Goal: Transaction & Acquisition: Purchase product/service

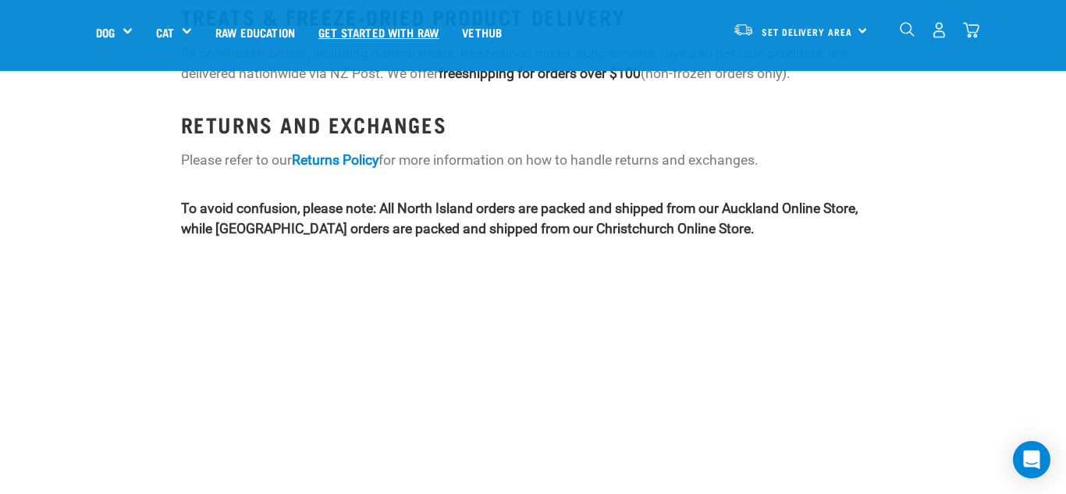
scroll to position [2220, 0]
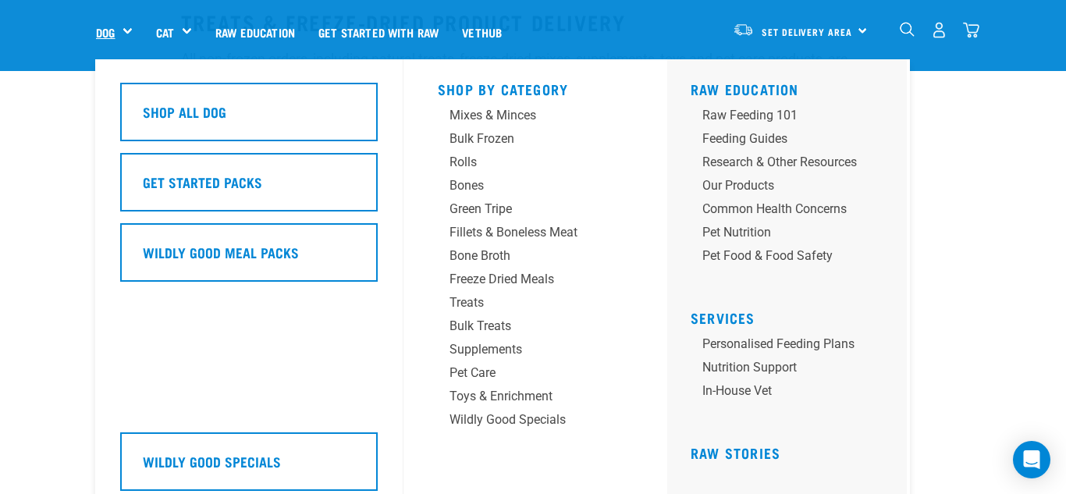
click at [107, 31] on link "Dog" at bounding box center [105, 32] width 19 height 18
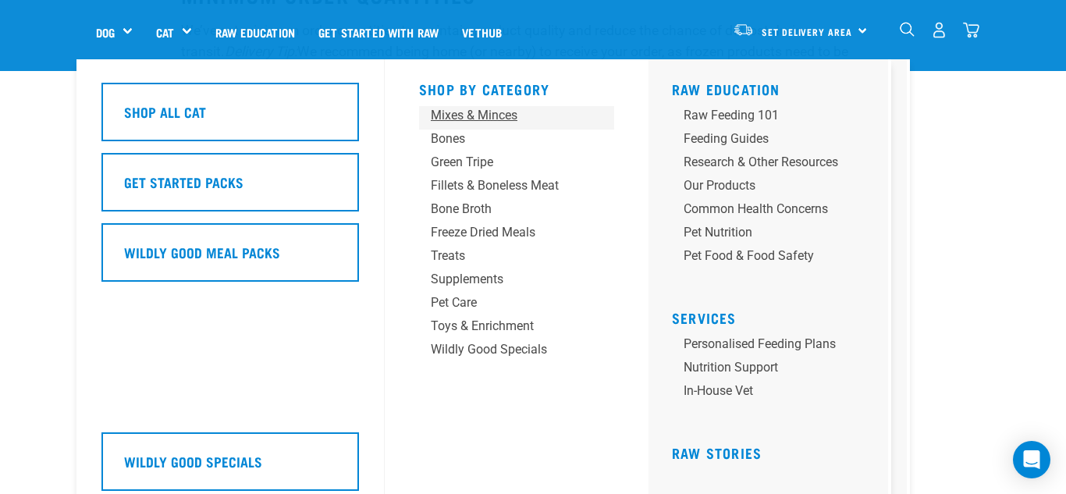
scroll to position [1873, 0]
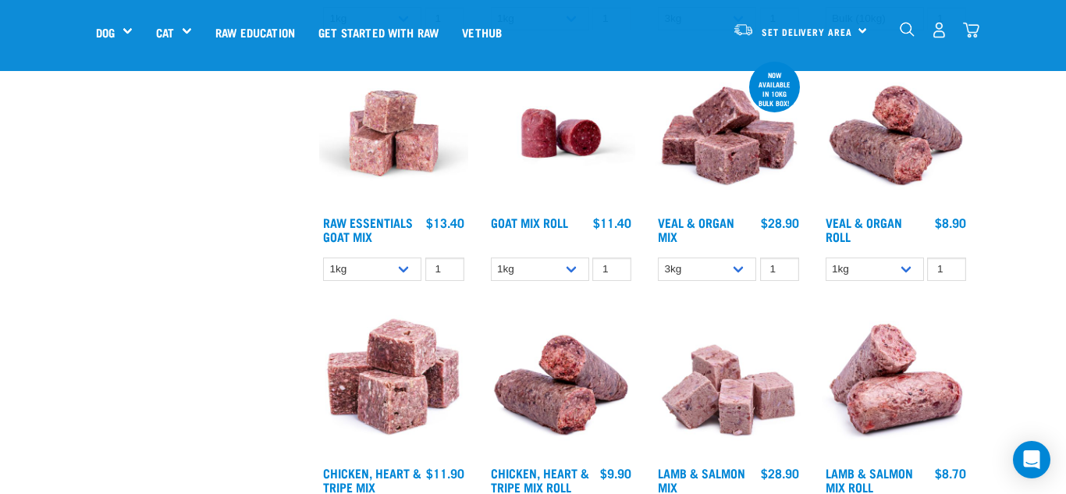
scroll to position [1327, 0]
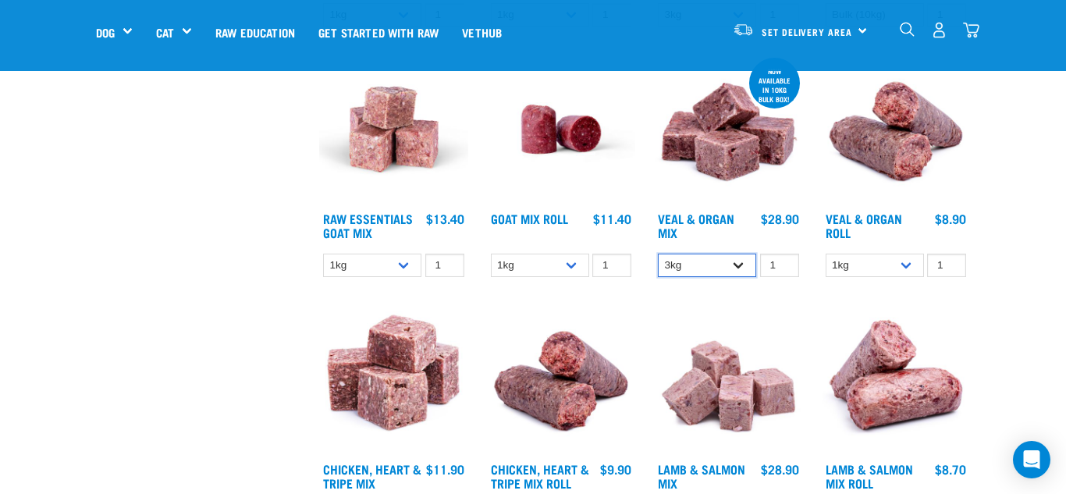
click at [737, 262] on select "3kg Bulk (10kg)" at bounding box center [707, 266] width 98 height 24
click at [658, 254] on select "3kg Bulk (10kg)" at bounding box center [707, 266] width 98 height 24
click at [741, 263] on select "3kg Bulk (10kg)" at bounding box center [707, 266] width 98 height 24
select select "747"
click at [658, 254] on select "3kg Bulk (10kg)" at bounding box center [707, 266] width 98 height 24
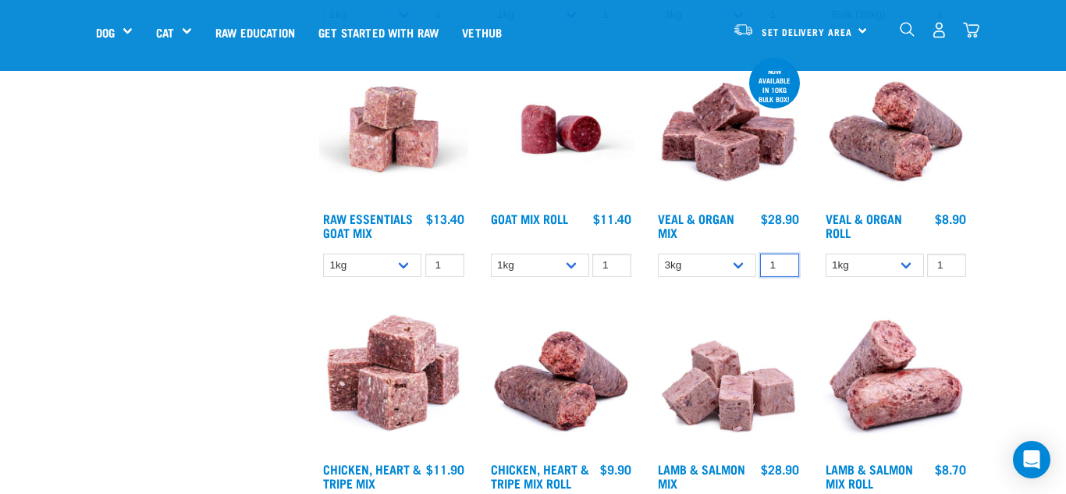
click at [774, 267] on input "1" at bounding box center [779, 266] width 39 height 24
click at [788, 268] on input "0" at bounding box center [779, 266] width 39 height 24
click at [787, 268] on input "-1" at bounding box center [779, 266] width 39 height 24
click at [787, 268] on input "-2" at bounding box center [779, 266] width 39 height 24
click at [772, 265] on input "-2" at bounding box center [779, 266] width 39 height 24
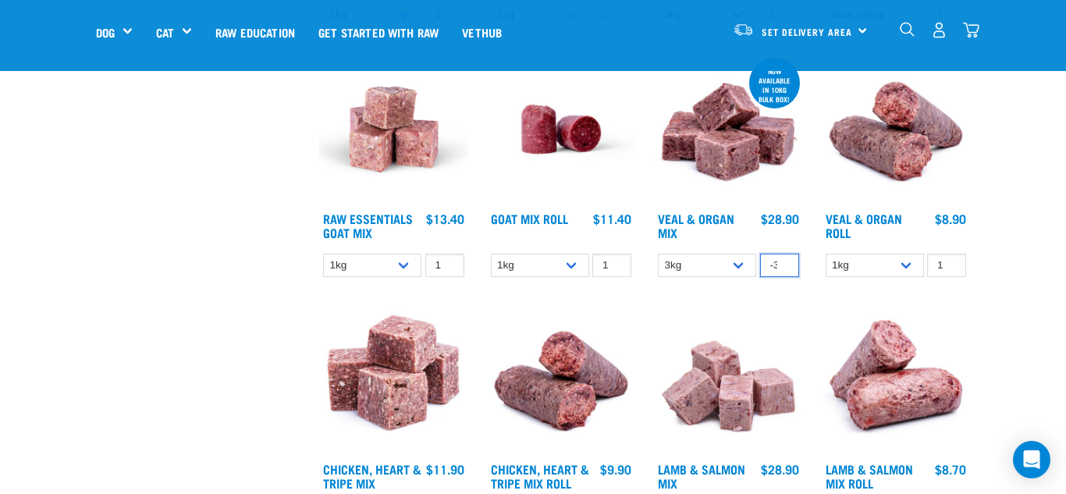
click at [782, 268] on input "-3" at bounding box center [779, 266] width 39 height 24
click at [782, 268] on input "-4" at bounding box center [779, 266] width 39 height 24
click at [784, 263] on input "-3" at bounding box center [779, 266] width 39 height 24
click at [784, 263] on input "-2" at bounding box center [779, 266] width 39 height 24
click at [784, 263] on input "-1" at bounding box center [779, 266] width 39 height 24
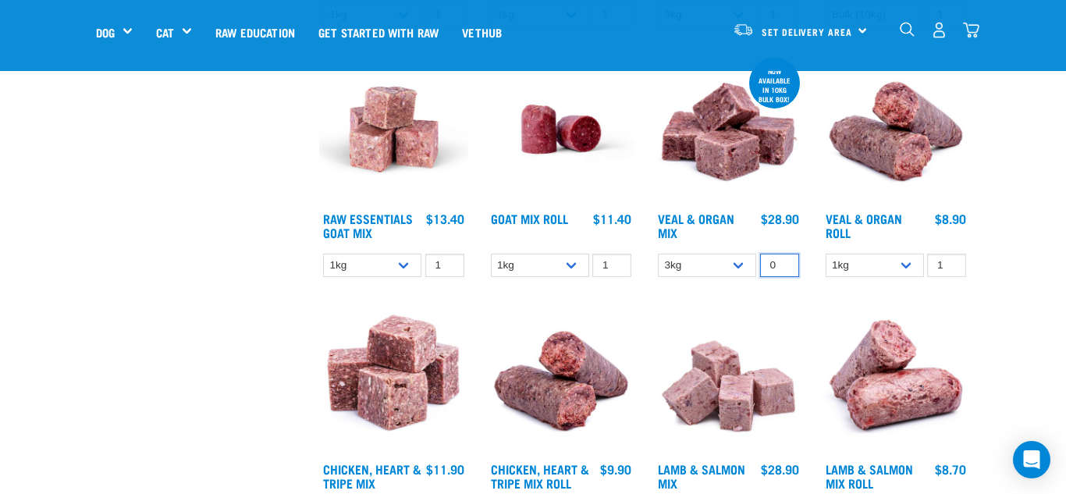
click at [784, 263] on input "0" at bounding box center [779, 266] width 39 height 24
click at [784, 261] on input "1" at bounding box center [779, 266] width 39 height 24
click at [784, 261] on input "2" at bounding box center [779, 266] width 39 height 24
click at [786, 269] on input "1" at bounding box center [779, 266] width 39 height 24
type input "0"
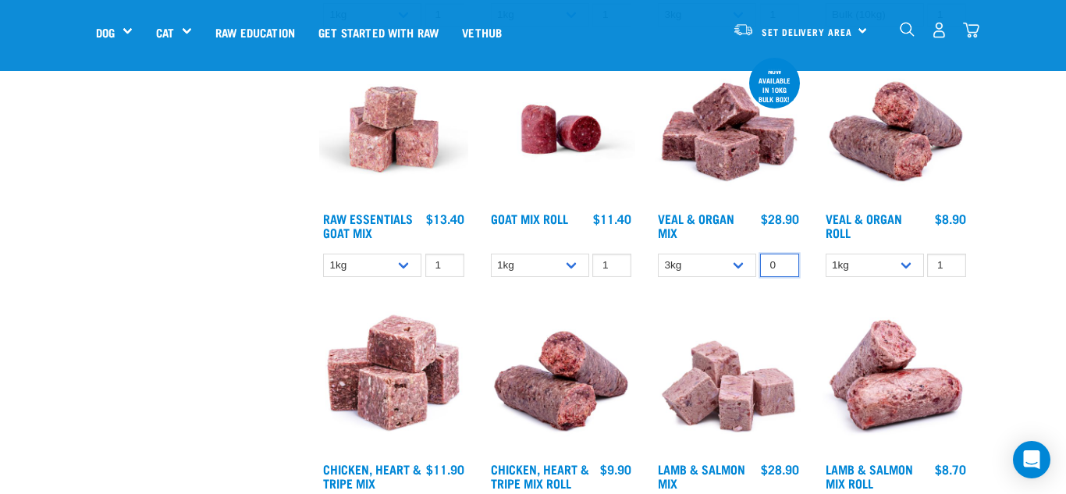
click at [786, 269] on input "0" at bounding box center [779, 266] width 39 height 24
click at [744, 263] on select "3kg Bulk (10kg)" at bounding box center [707, 266] width 98 height 24
select select "951"
click at [658, 254] on select "3kg Bulk (10kg)" at bounding box center [707, 266] width 98 height 24
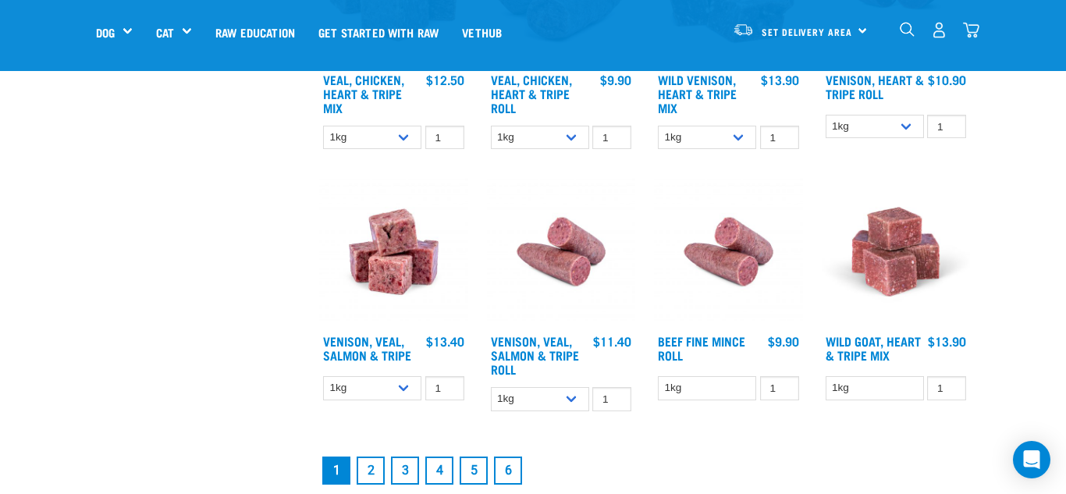
scroll to position [1986, 0]
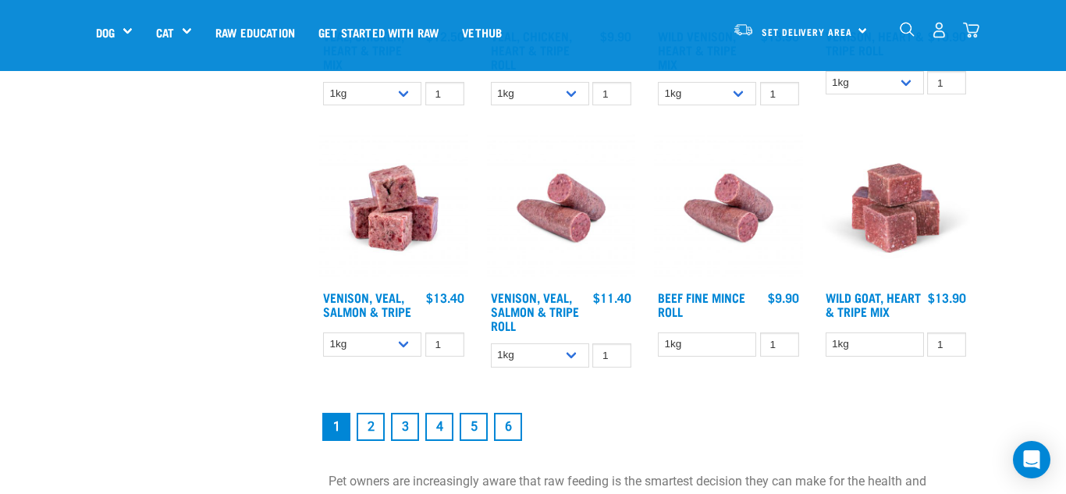
scroll to position [2014, 0]
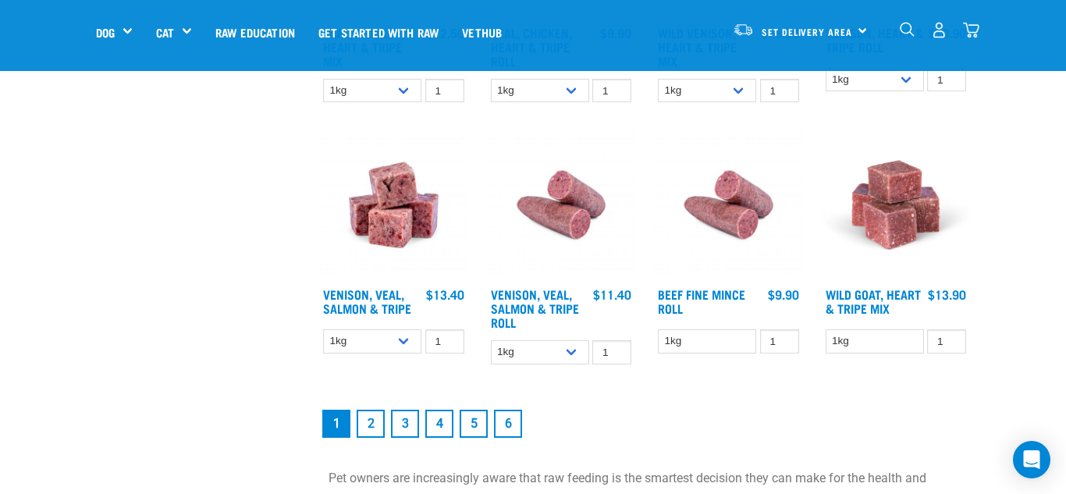
click at [373, 413] on link "2" at bounding box center [371, 424] width 28 height 28
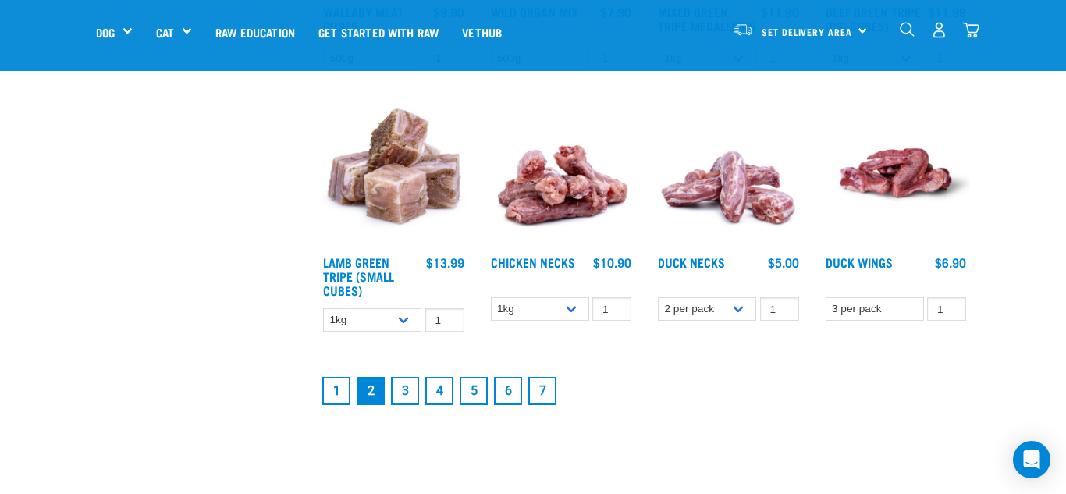
scroll to position [1905, 0]
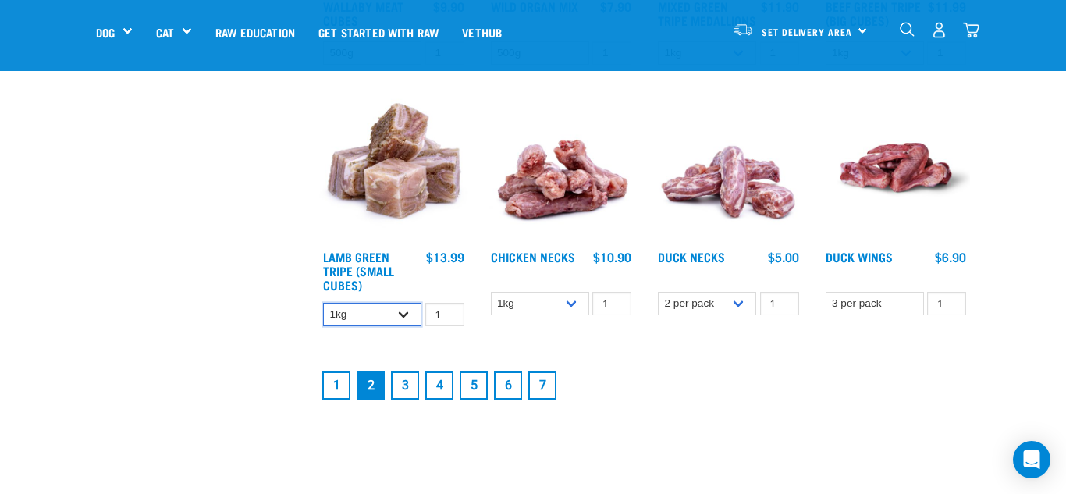
click at [401, 322] on select "1kg 3kg" at bounding box center [372, 315] width 98 height 24
select select "344959"
click at [323, 313] on select "1kg 3kg" at bounding box center [372, 315] width 98 height 24
click at [397, 397] on link "3" at bounding box center [405, 386] width 28 height 28
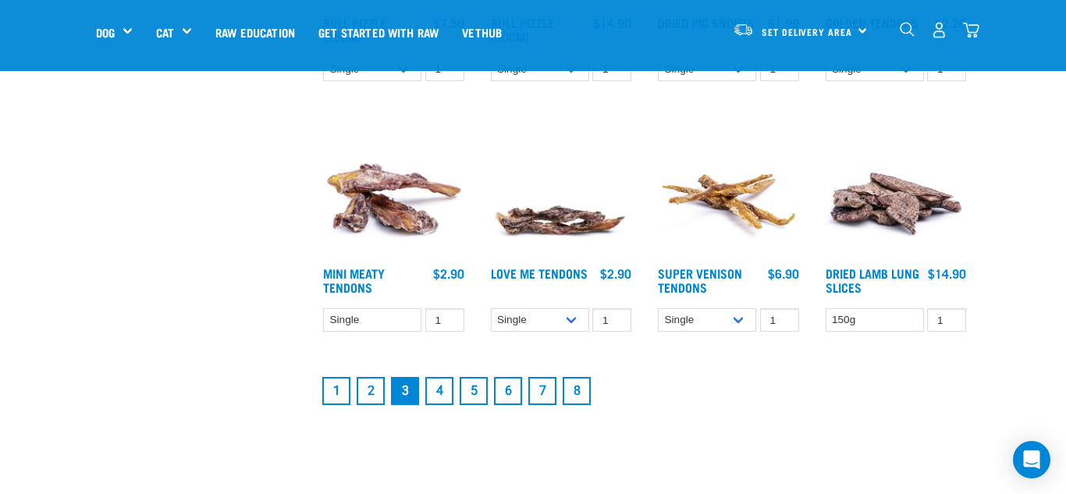
scroll to position [1897, 0]
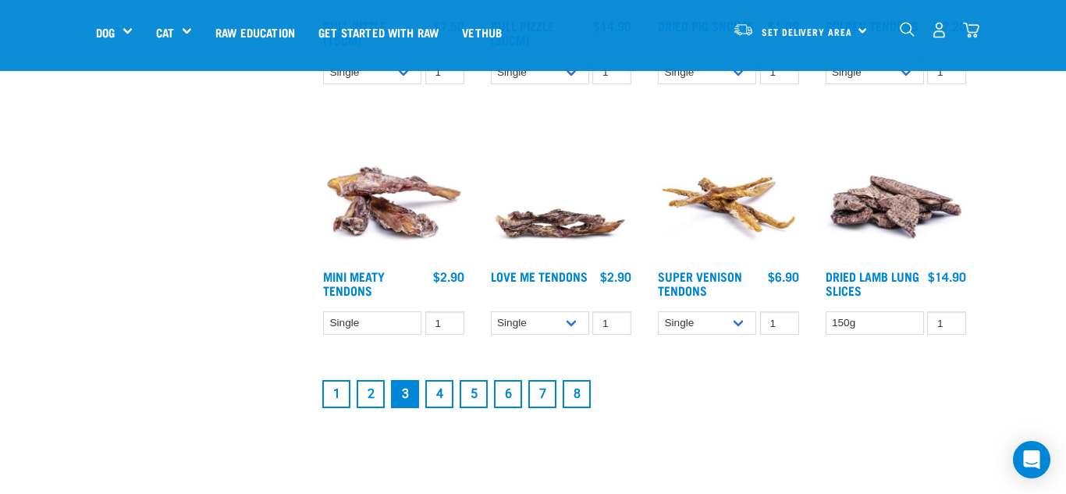
click at [441, 405] on link "4" at bounding box center [439, 394] width 28 height 28
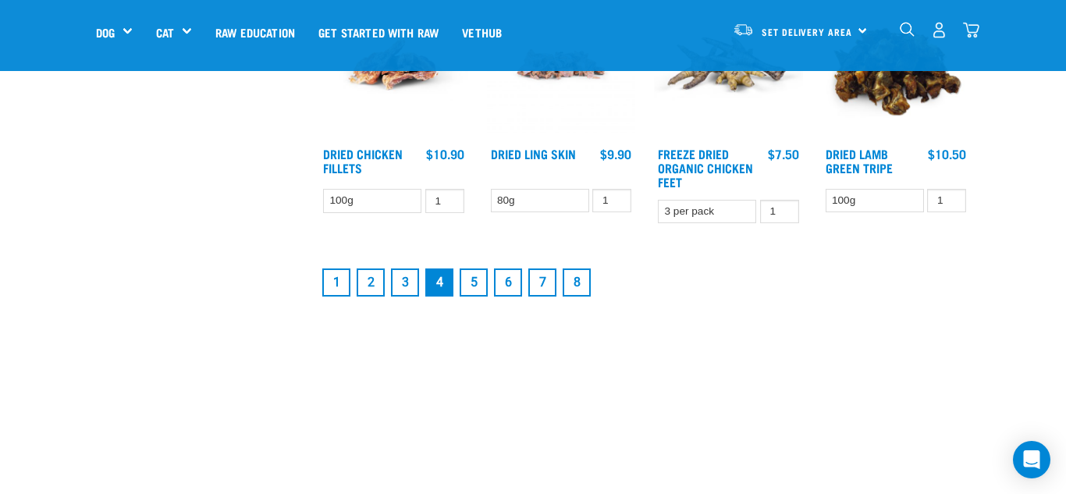
scroll to position [2035, 0]
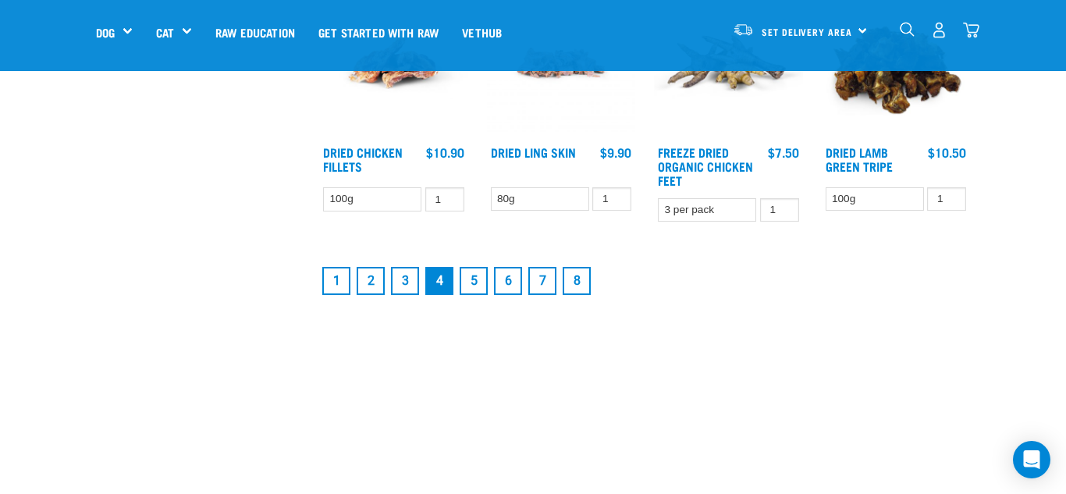
click at [478, 269] on link "5" at bounding box center [474, 281] width 28 height 28
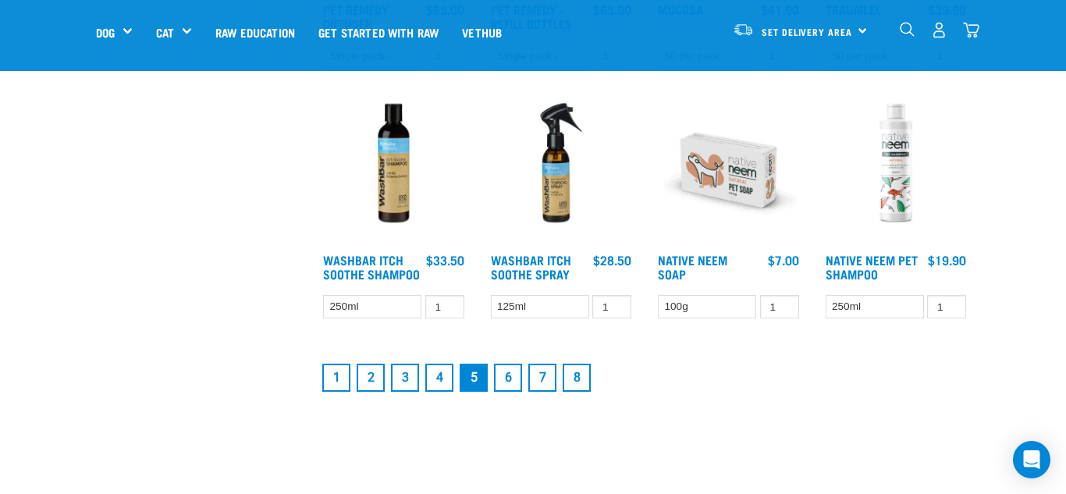
scroll to position [2001, 0]
click at [408, 384] on link "3" at bounding box center [405, 379] width 28 height 28
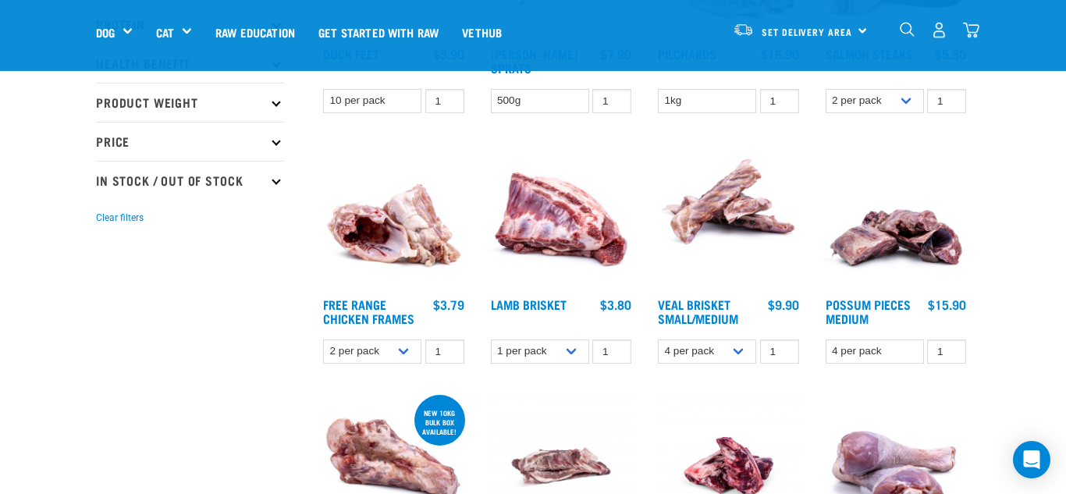
scroll to position [344, 0]
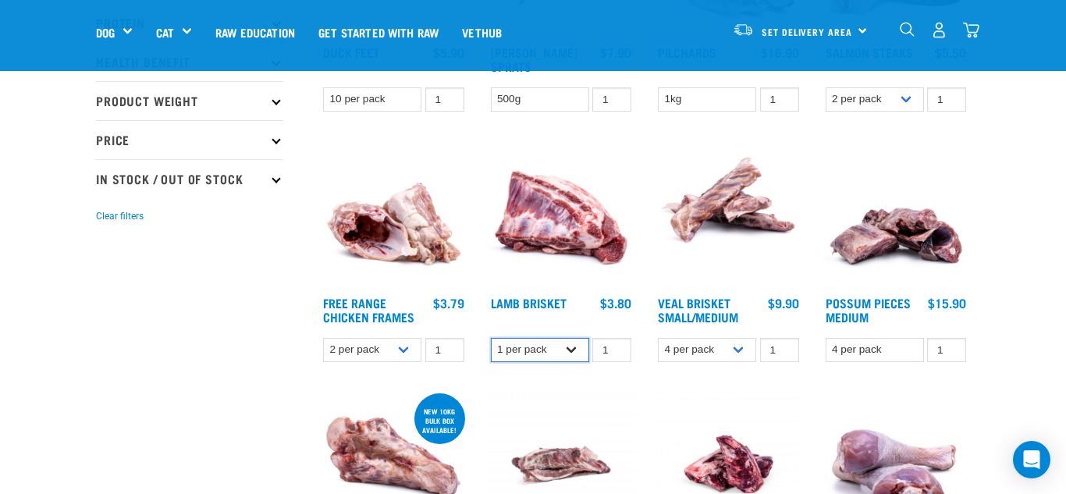
click at [569, 350] on select "1 per pack 4 per pack" at bounding box center [540, 350] width 98 height 24
click at [616, 398] on img at bounding box center [561, 464] width 149 height 149
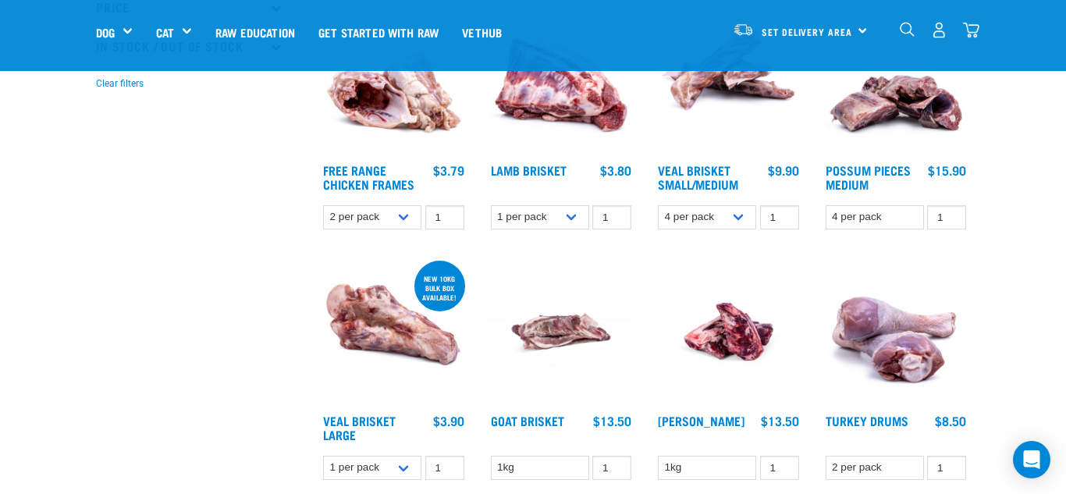
scroll to position [483, 0]
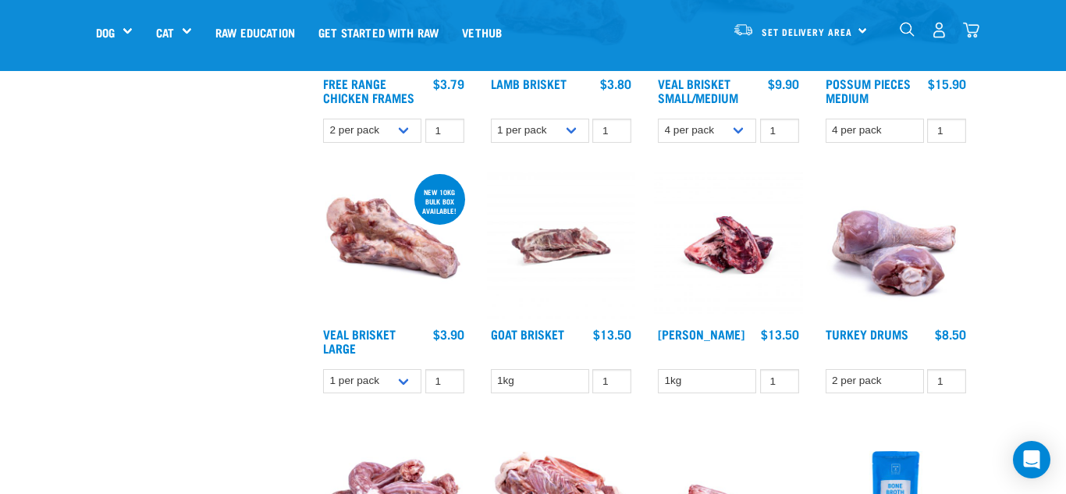
scroll to position [571, 0]
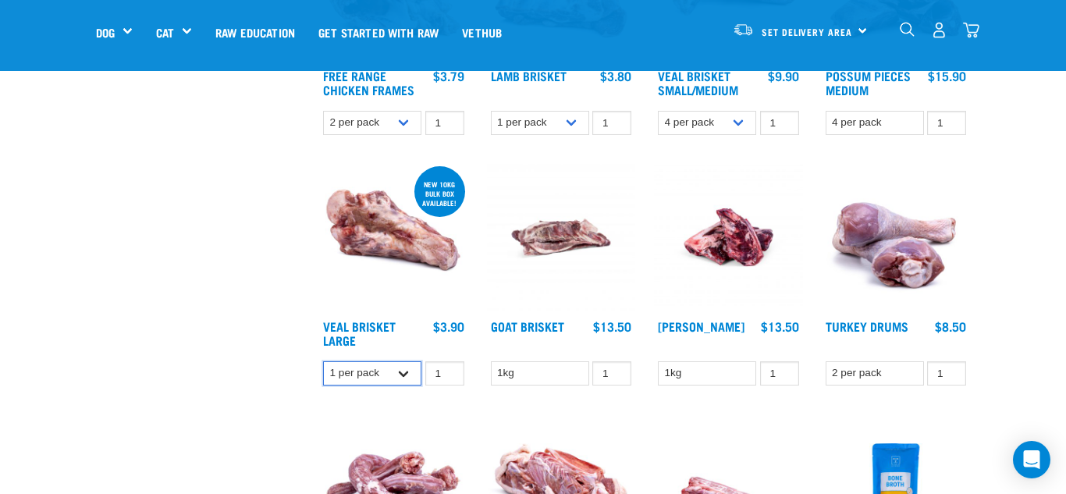
click at [403, 374] on select "1 per pack Bulk (10kg)" at bounding box center [372, 373] width 98 height 24
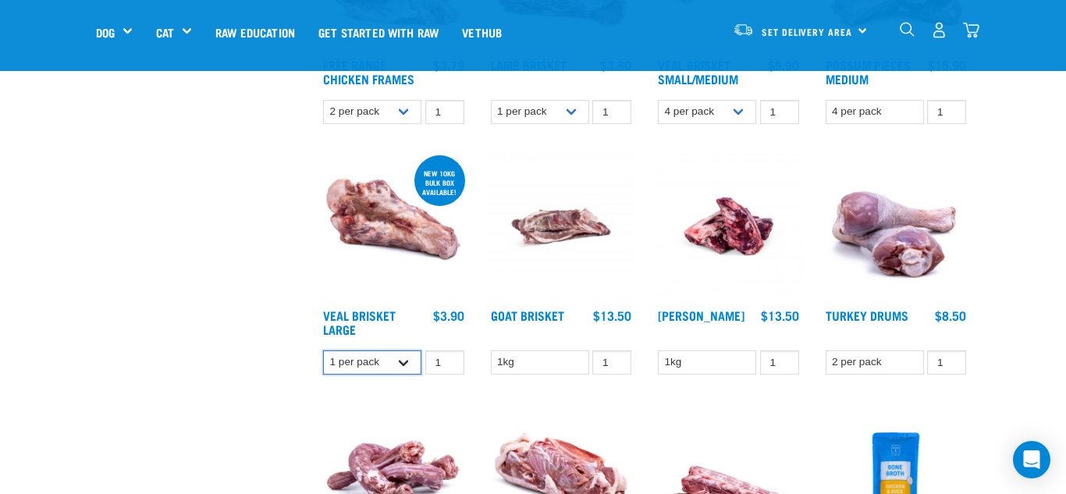
scroll to position [584, 0]
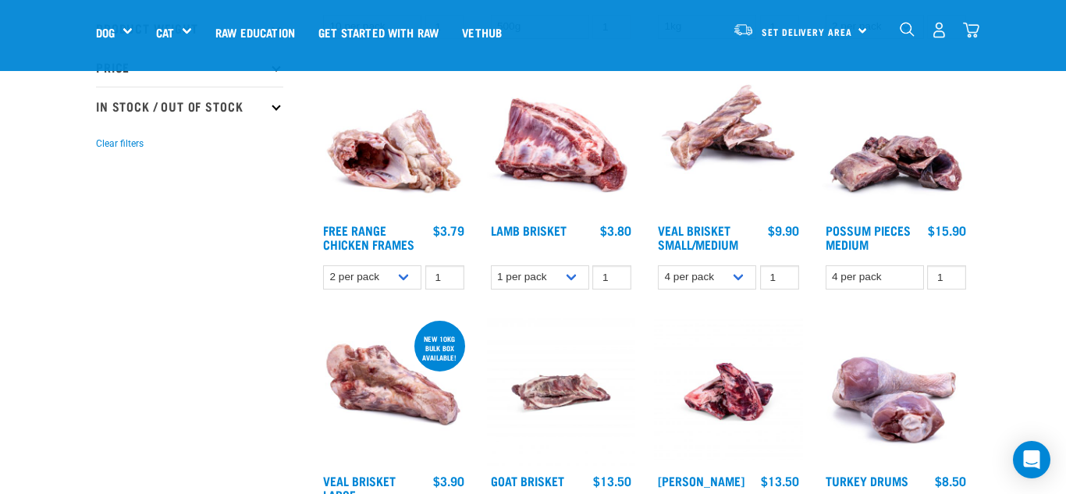
scroll to position [416, 0]
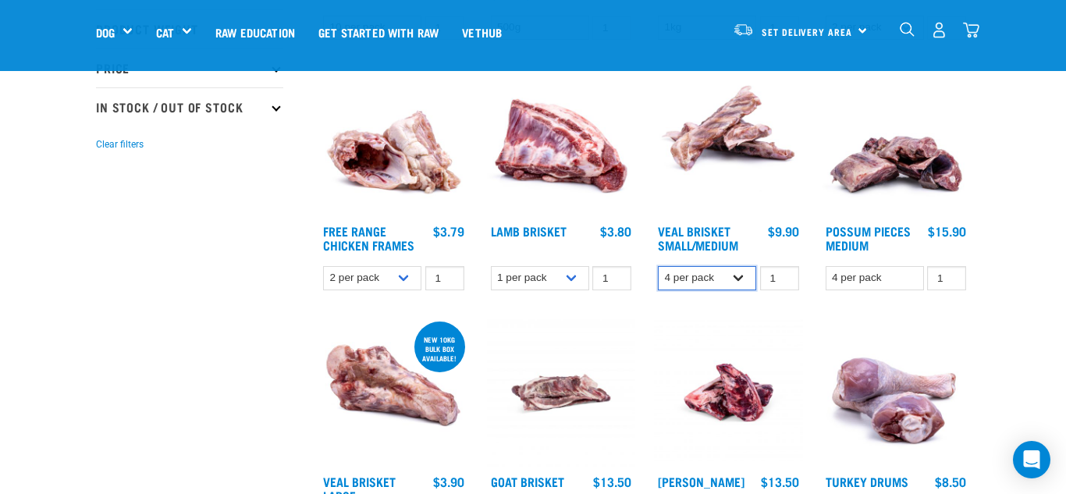
click at [736, 277] on select "4 per pack 8 per pack" at bounding box center [707, 278] width 98 height 24
select select "447645"
click at [658, 266] on select "4 per pack 8 per pack" at bounding box center [707, 278] width 98 height 24
click at [741, 286] on select "4 per pack 8 per pack" at bounding box center [707, 278] width 98 height 24
click at [784, 273] on input "2" at bounding box center [779, 278] width 39 height 24
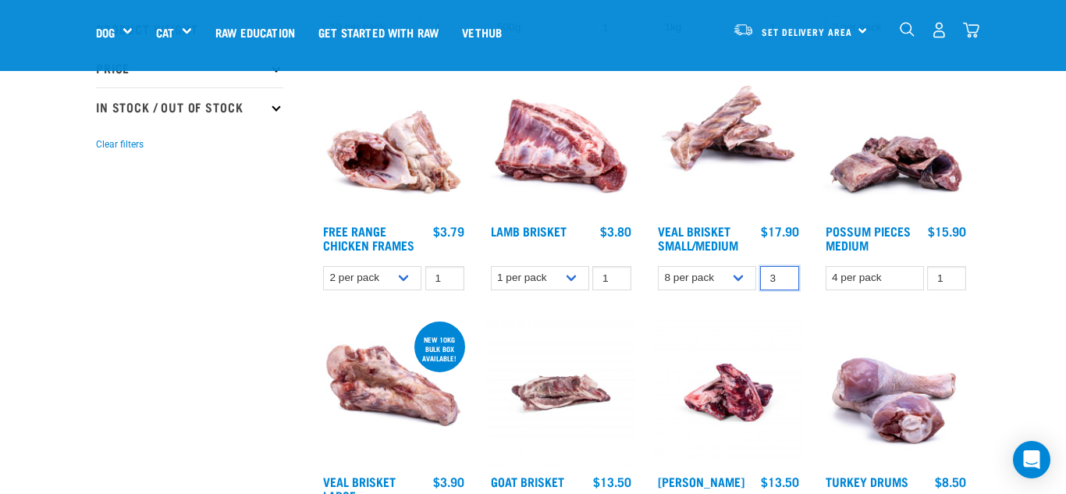
click at [784, 273] on input "3" at bounding box center [779, 278] width 39 height 24
click at [781, 297] on div at bounding box center [729, 184] width 168 height 251
click at [784, 281] on input "2" at bounding box center [779, 278] width 39 height 24
click at [784, 281] on input "1" at bounding box center [779, 278] width 39 height 24
click at [784, 281] on input "0" at bounding box center [779, 278] width 39 height 24
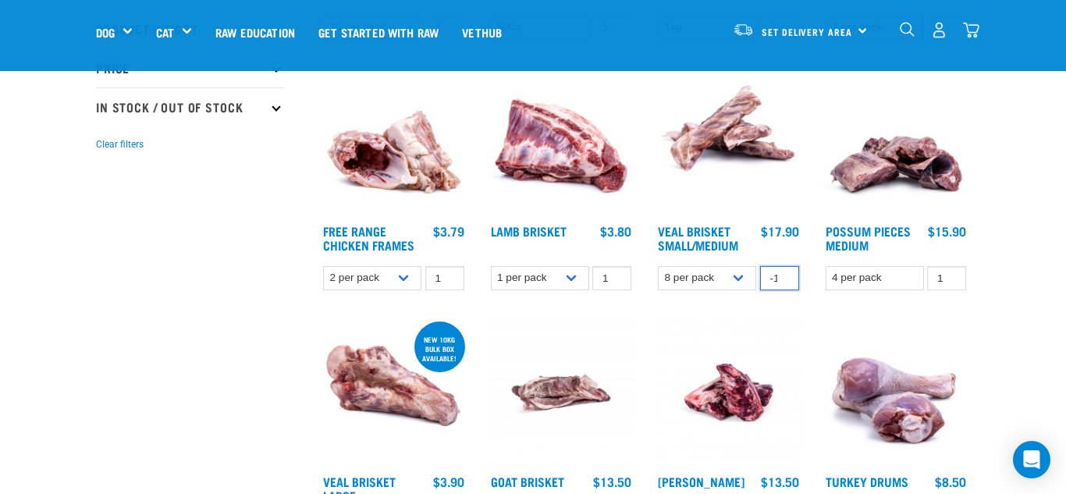
click at [784, 281] on input "-1" at bounding box center [779, 278] width 39 height 24
type input "0"
click at [784, 274] on input "0" at bounding box center [779, 278] width 39 height 24
type input "0"
click at [452, 283] on input "0" at bounding box center [444, 278] width 39 height 24
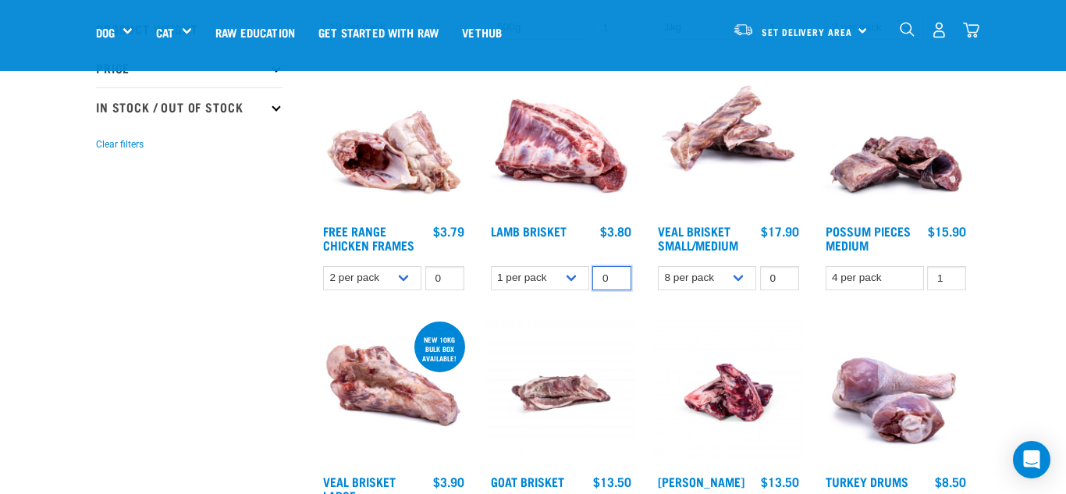
type input "0"
click at [619, 281] on input "0" at bounding box center [611, 278] width 39 height 24
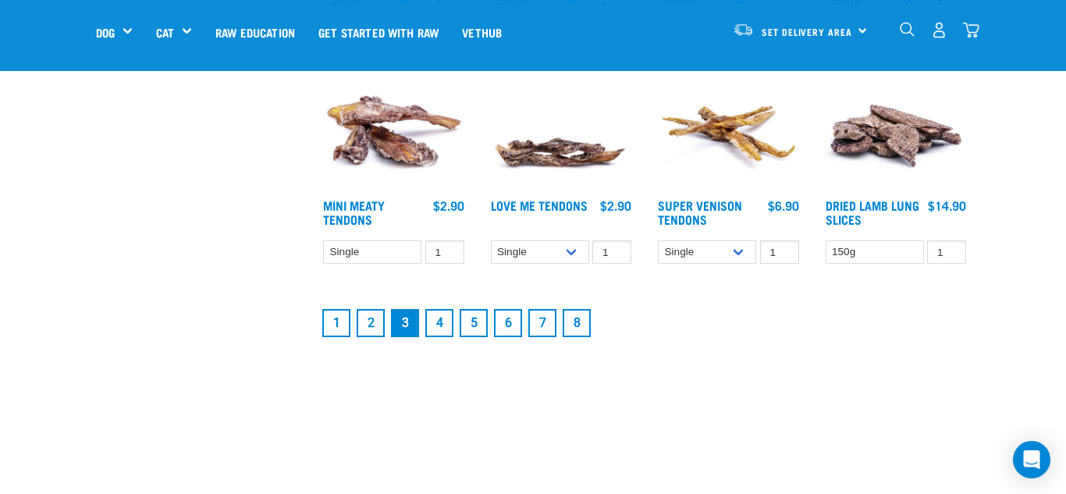
scroll to position [1964, 0]
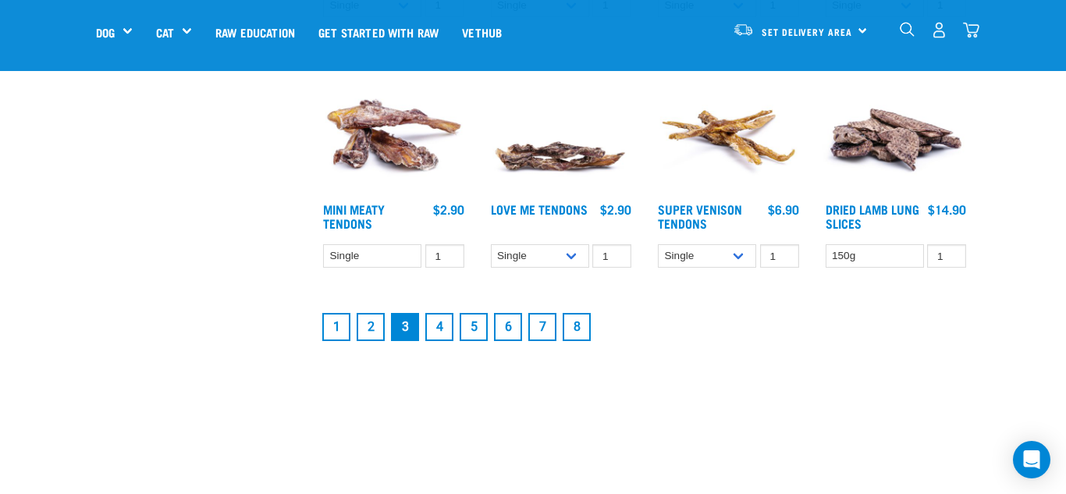
click at [327, 329] on link "1" at bounding box center [336, 327] width 28 height 28
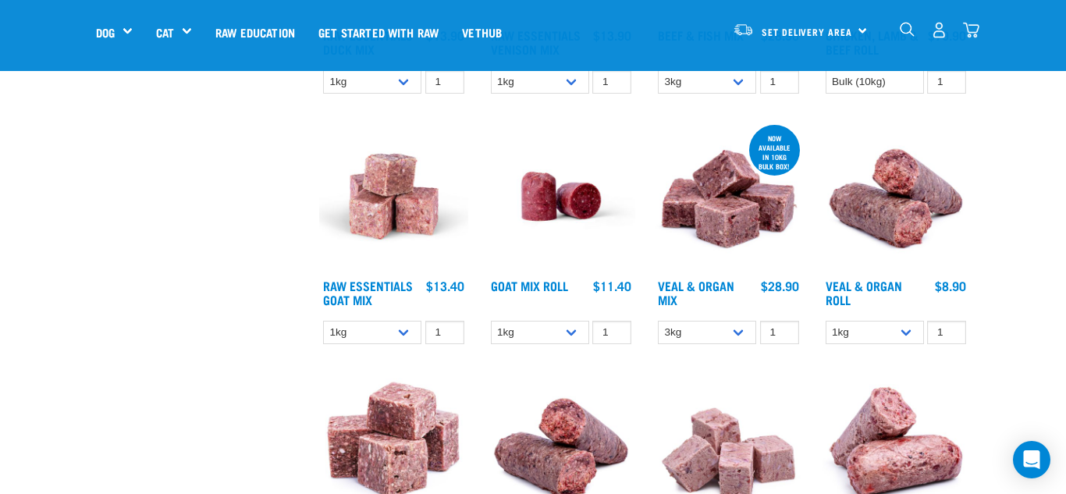
scroll to position [1262, 0]
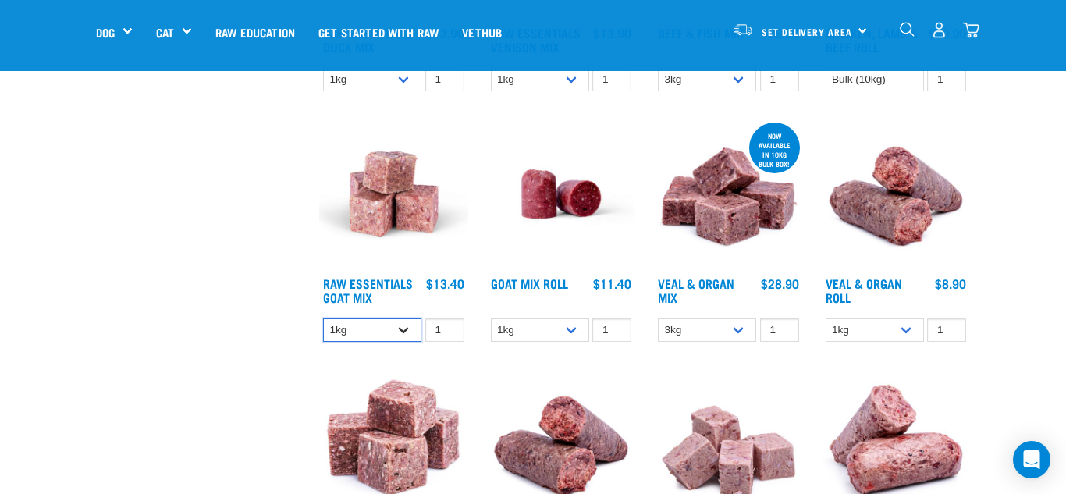
click at [404, 333] on select "1kg 3kg Bulk (10kg)" at bounding box center [372, 330] width 98 height 24
click at [323, 318] on select "1kg 3kg Bulk (10kg)" at bounding box center [372, 330] width 98 height 24
click at [403, 331] on select "1kg 3kg Bulk (10kg)" at bounding box center [372, 330] width 98 height 24
click at [323, 318] on select "1kg 3kg Bulk (10kg)" at bounding box center [372, 330] width 98 height 24
click at [401, 329] on select "1kg 3kg Bulk (10kg)" at bounding box center [372, 330] width 98 height 24
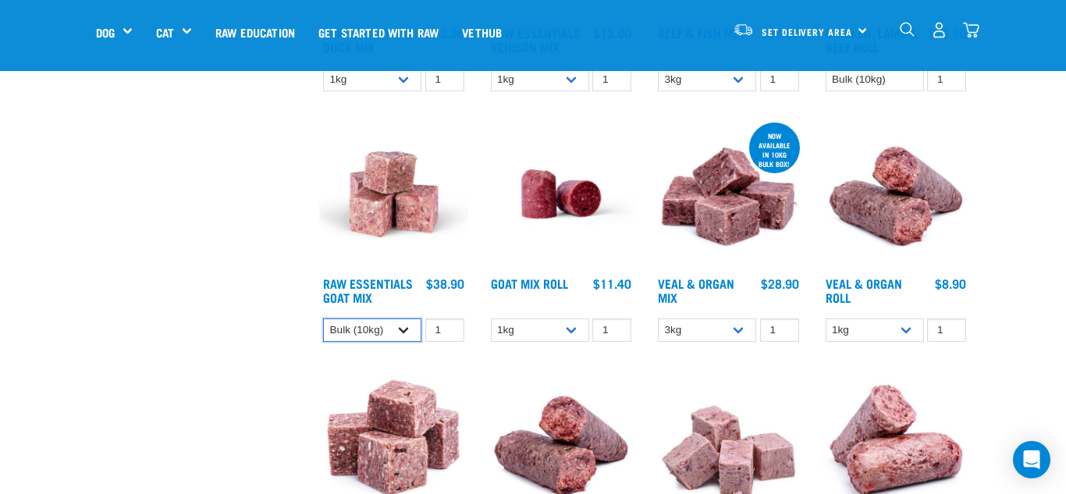
click at [323, 318] on select "1kg 3kg Bulk (10kg)" at bounding box center [372, 330] width 98 height 24
click at [407, 329] on select "1kg 3kg Bulk (10kg)" at bounding box center [372, 330] width 98 height 24
select select "337218"
click at [323, 318] on select "1kg 3kg Bulk (10kg)" at bounding box center [372, 330] width 98 height 24
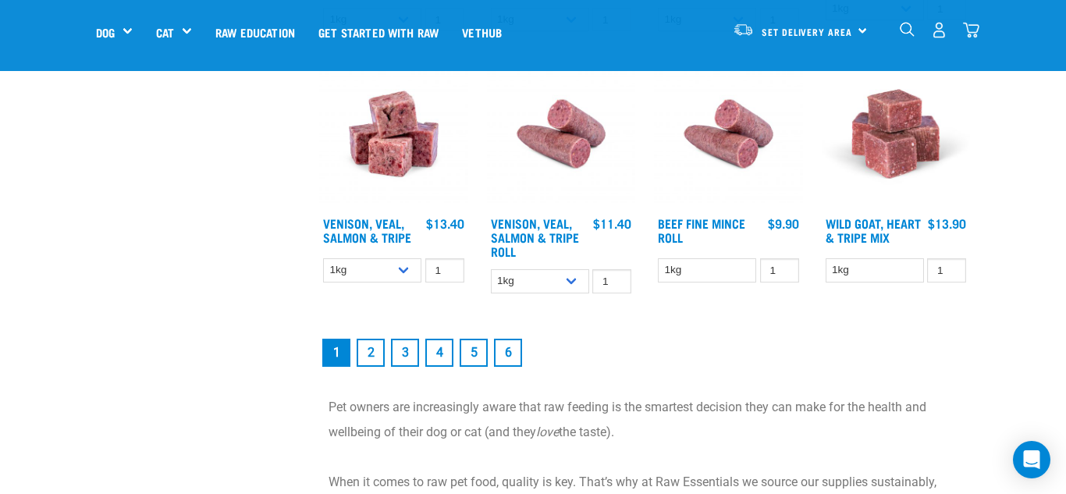
scroll to position [2067, 0]
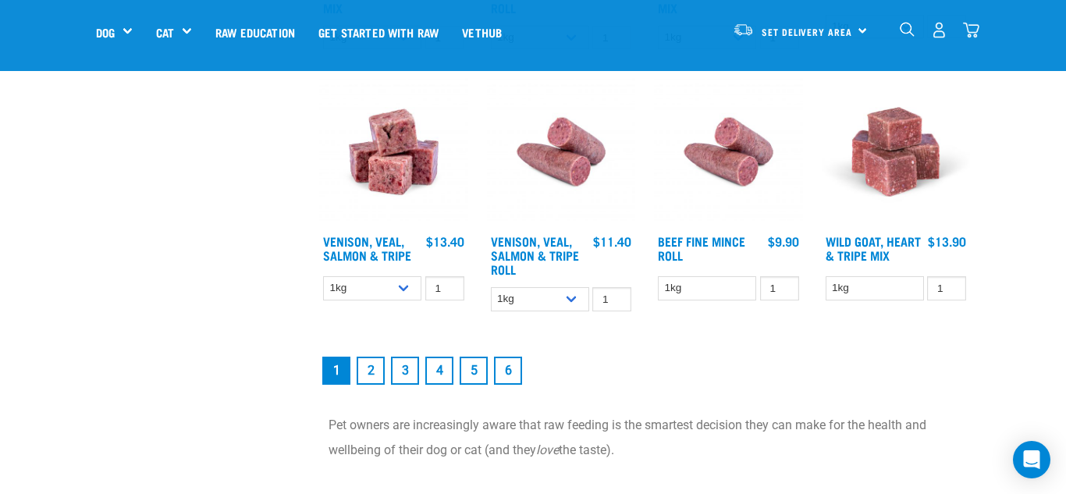
click at [366, 379] on link "2" at bounding box center [371, 371] width 28 height 28
click at [369, 375] on link "2" at bounding box center [371, 371] width 28 height 28
click at [368, 375] on link "2" at bounding box center [371, 371] width 28 height 28
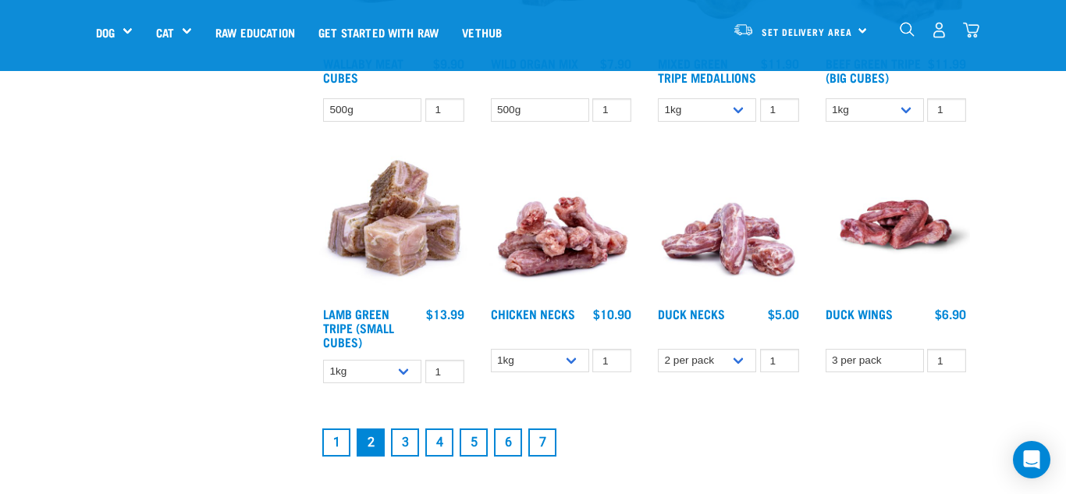
scroll to position [1849, 0]
click at [338, 455] on link "1" at bounding box center [336, 442] width 28 height 28
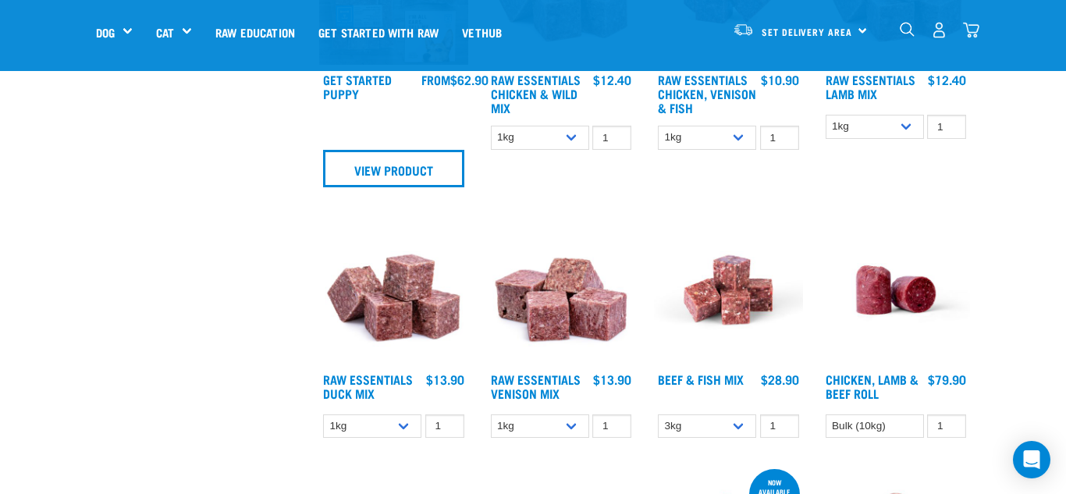
scroll to position [921, 0]
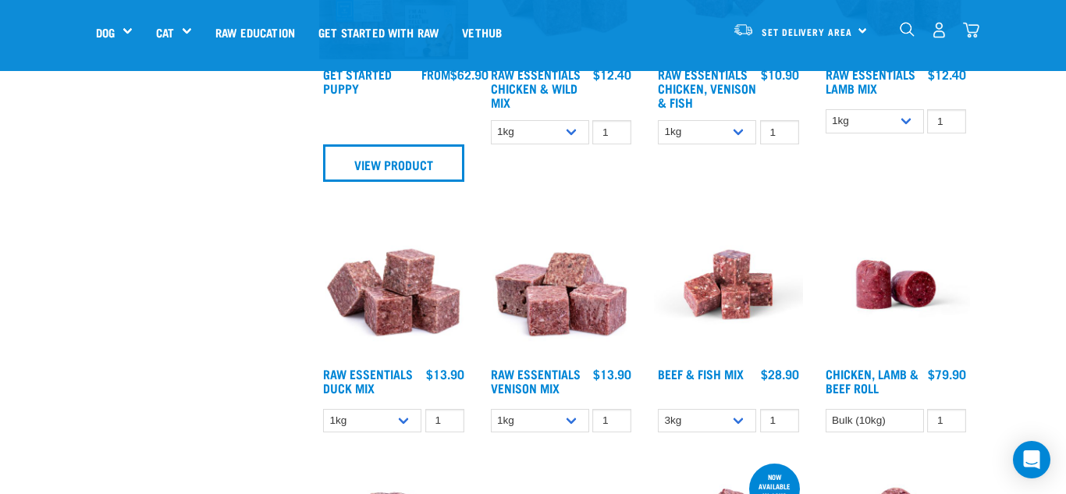
click at [549, 382] on h4 "Raw Essentials Venison Mix" at bounding box center [540, 382] width 98 height 31
click at [581, 316] on img at bounding box center [561, 284] width 149 height 149
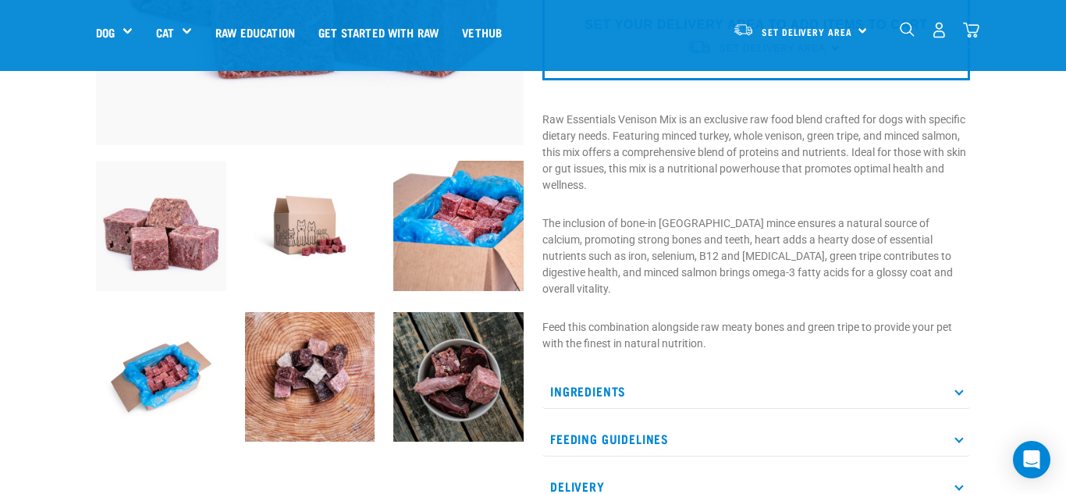
scroll to position [397, 0]
click at [960, 377] on p "Ingredients" at bounding box center [756, 390] width 428 height 35
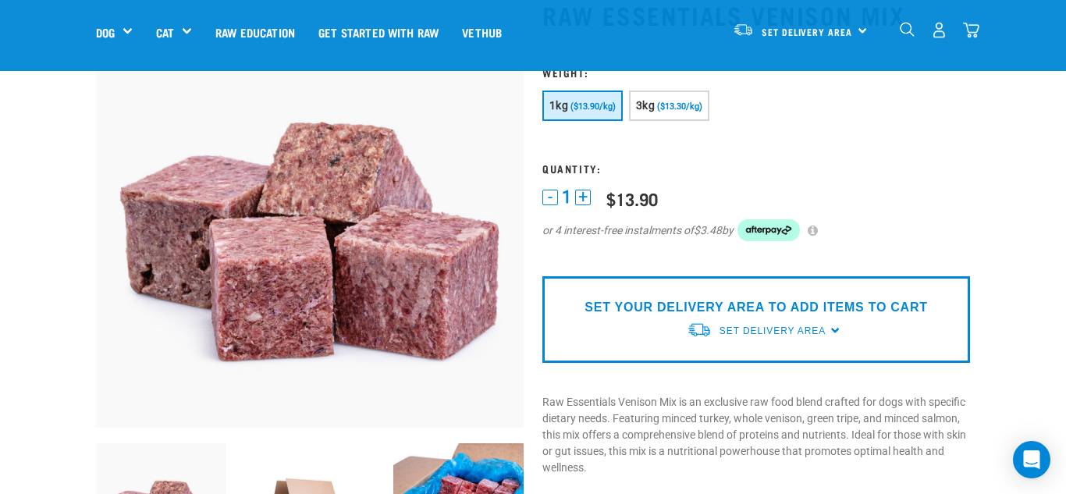
scroll to position [112, 0]
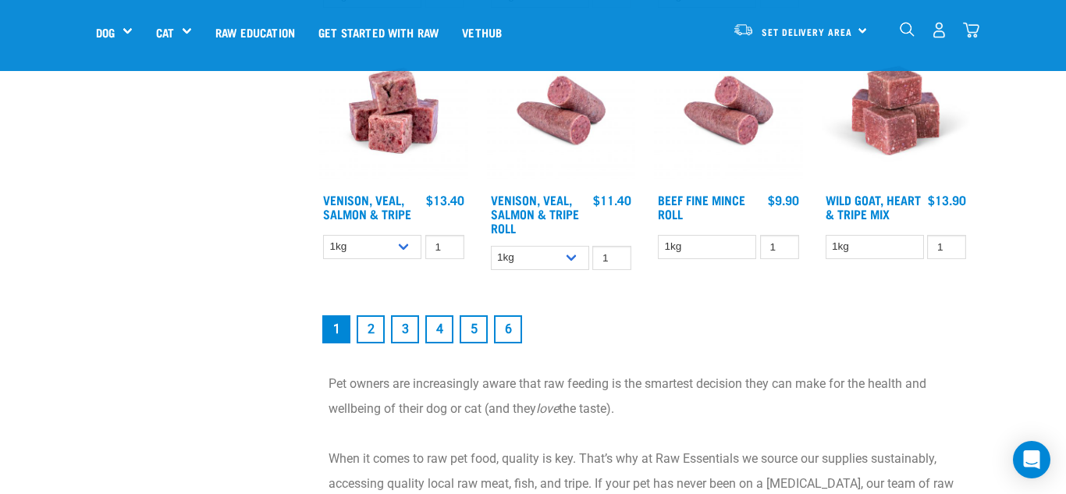
scroll to position [2104, 0]
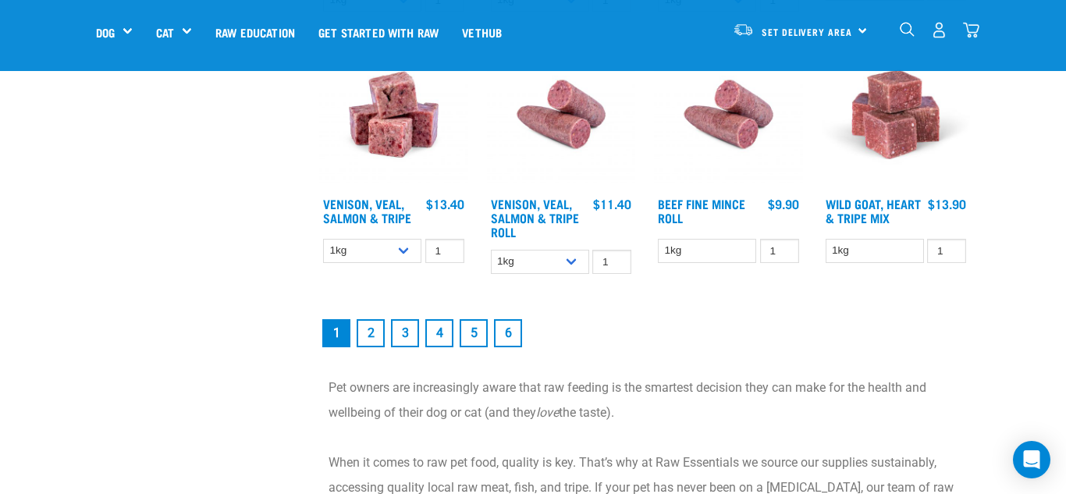
click at [503, 336] on link "6" at bounding box center [508, 333] width 28 height 28
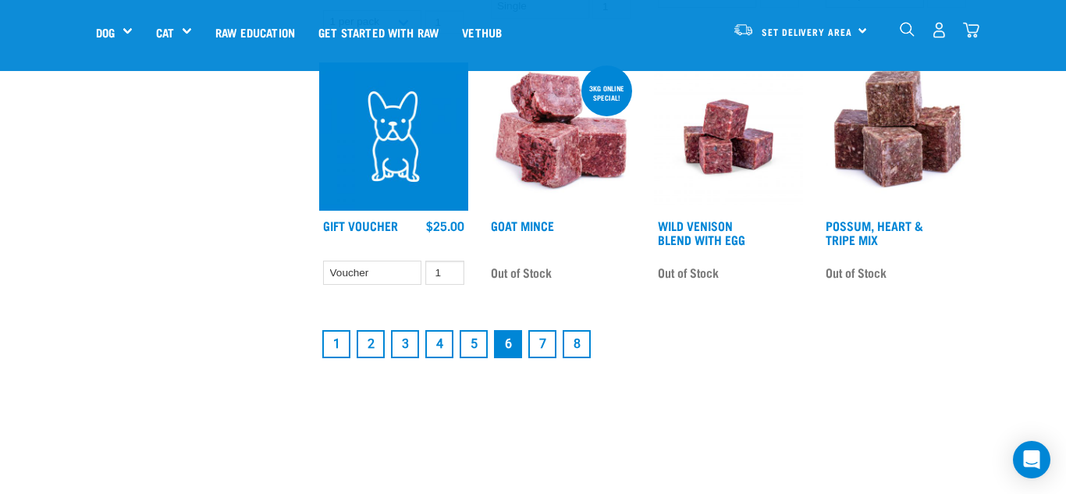
scroll to position [2008, 0]
click at [475, 357] on link "5" at bounding box center [474, 343] width 28 height 28
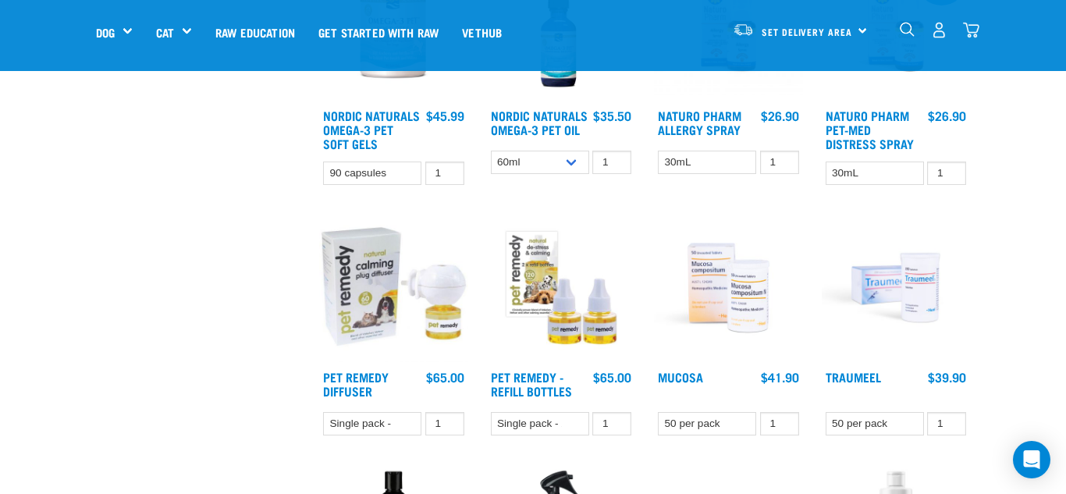
scroll to position [1632, 0]
